Goal: Information Seeking & Learning: Learn about a topic

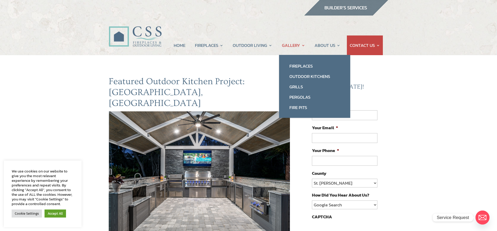
click at [302, 45] on link "GALLERY" at bounding box center [293, 45] width 23 height 20
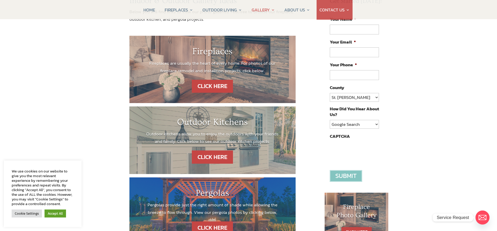
scroll to position [79, 0]
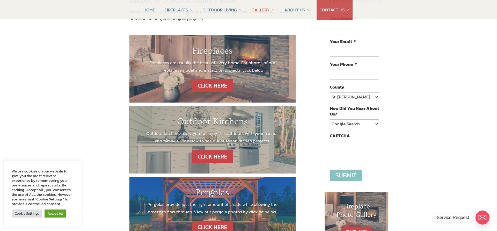
click at [233, 131] on p "Outdoor kitchens allow you to enjoy the outdoors with your friends and family. …" at bounding box center [212, 137] width 135 height 15
click at [212, 154] on link "CLICK HERE" at bounding box center [212, 156] width 45 height 13
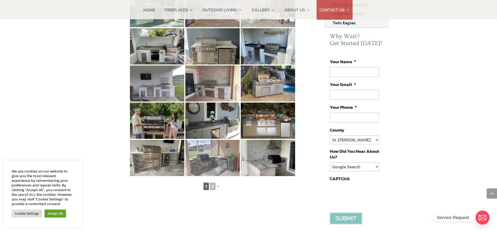
scroll to position [238, 0]
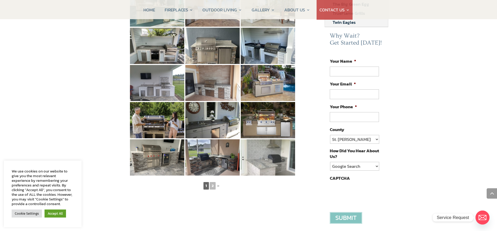
click at [259, 145] on img at bounding box center [268, 157] width 54 height 36
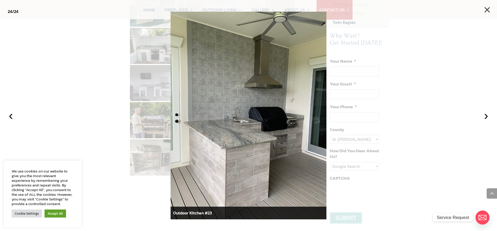
click at [488, 11] on button "×" at bounding box center [486, 9] width 11 height 11
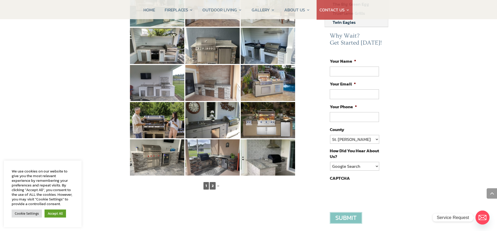
click at [212, 182] on link "2" at bounding box center [213, 186] width 6 height 8
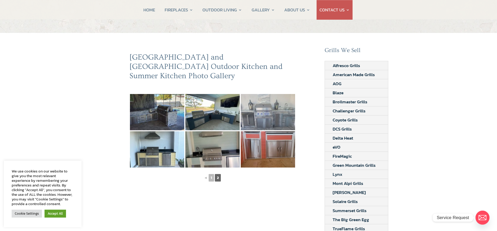
scroll to position [26, 0]
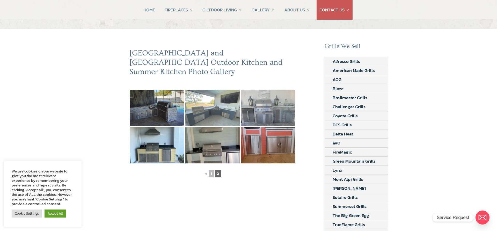
click at [223, 107] on img at bounding box center [212, 108] width 54 height 36
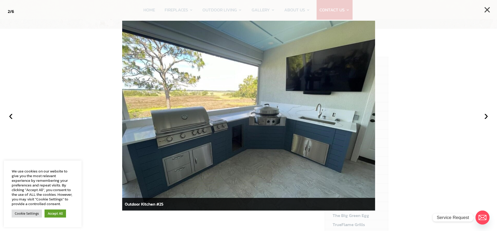
click at [485, 10] on button "×" at bounding box center [486, 9] width 11 height 11
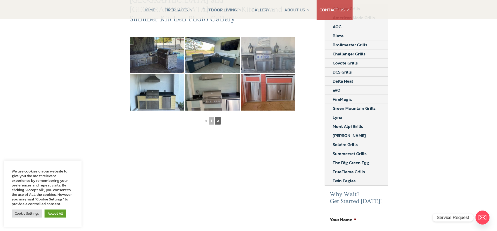
scroll to position [0, 0]
